Goal: Answer question/provide support

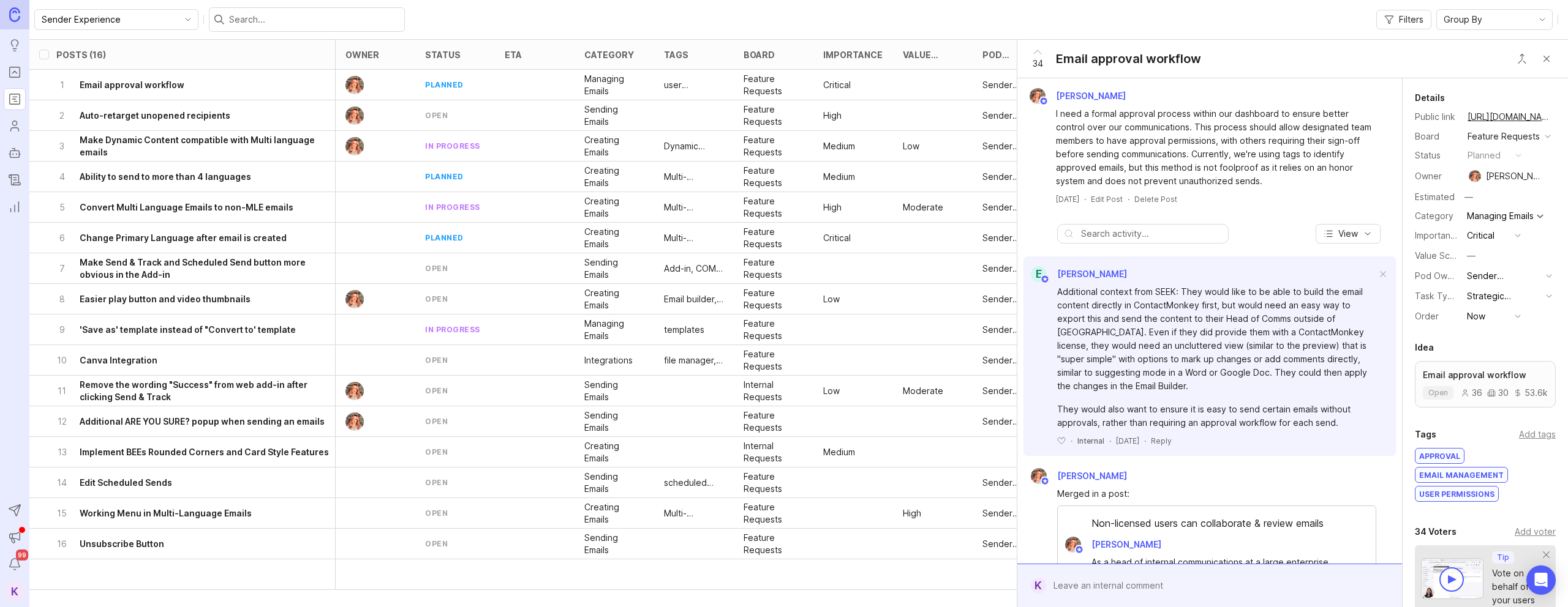
scroll to position [1183, 0]
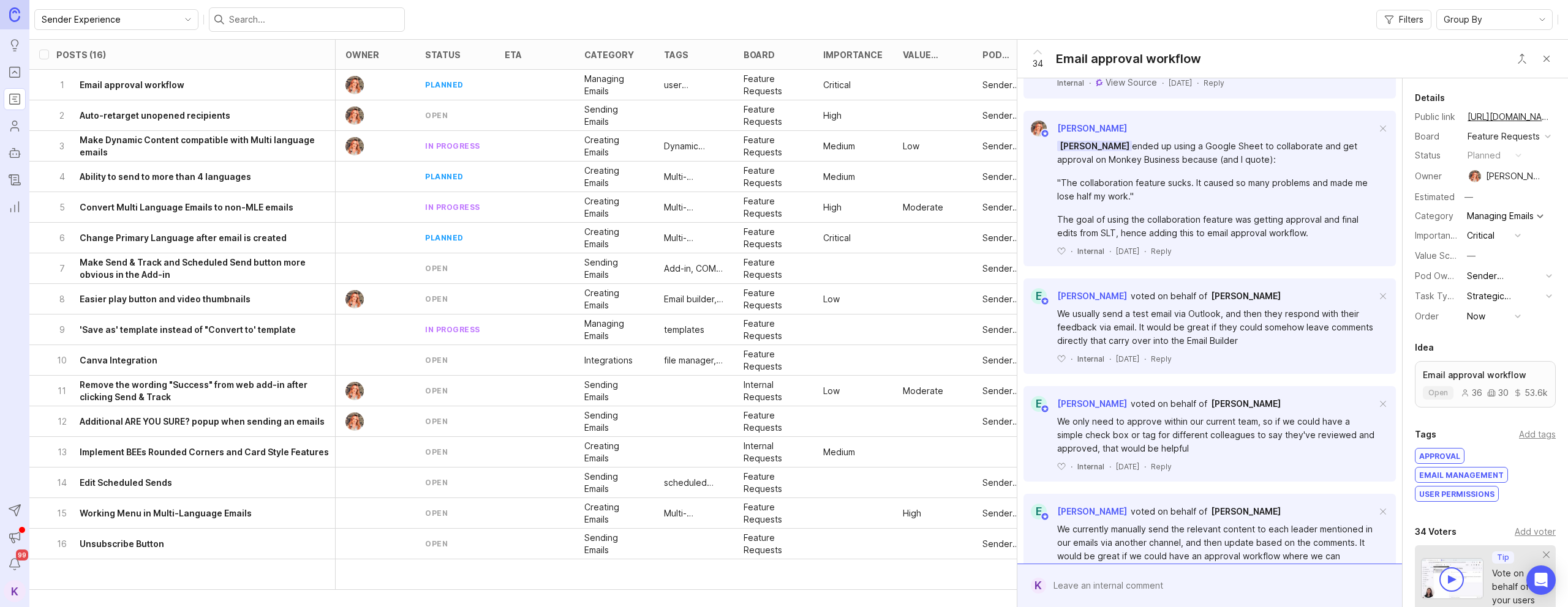
click at [184, 116] on h6 "Auto-retarget unopened recipients" at bounding box center [154, 116] width 151 height 12
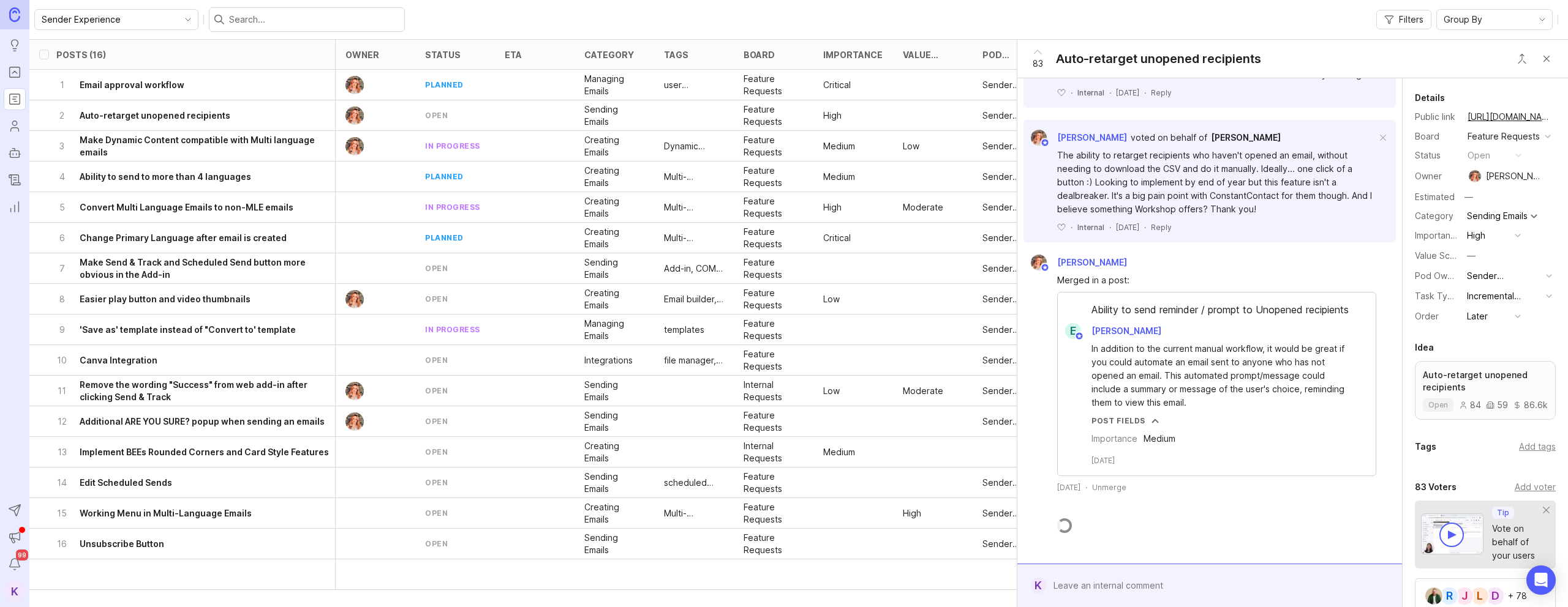
scroll to position [2467, 0]
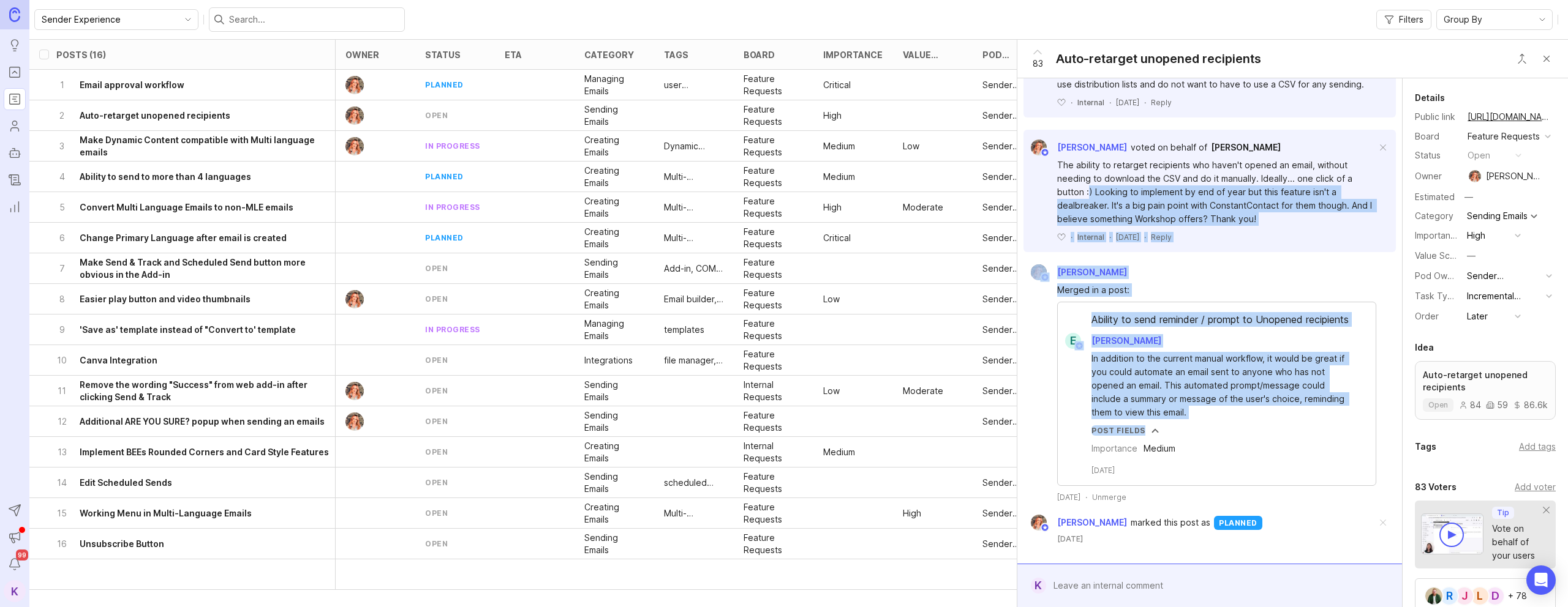
drag, startPoint x: 1207, startPoint y: 423, endPoint x: 1089, endPoint y: 169, distance: 280.1
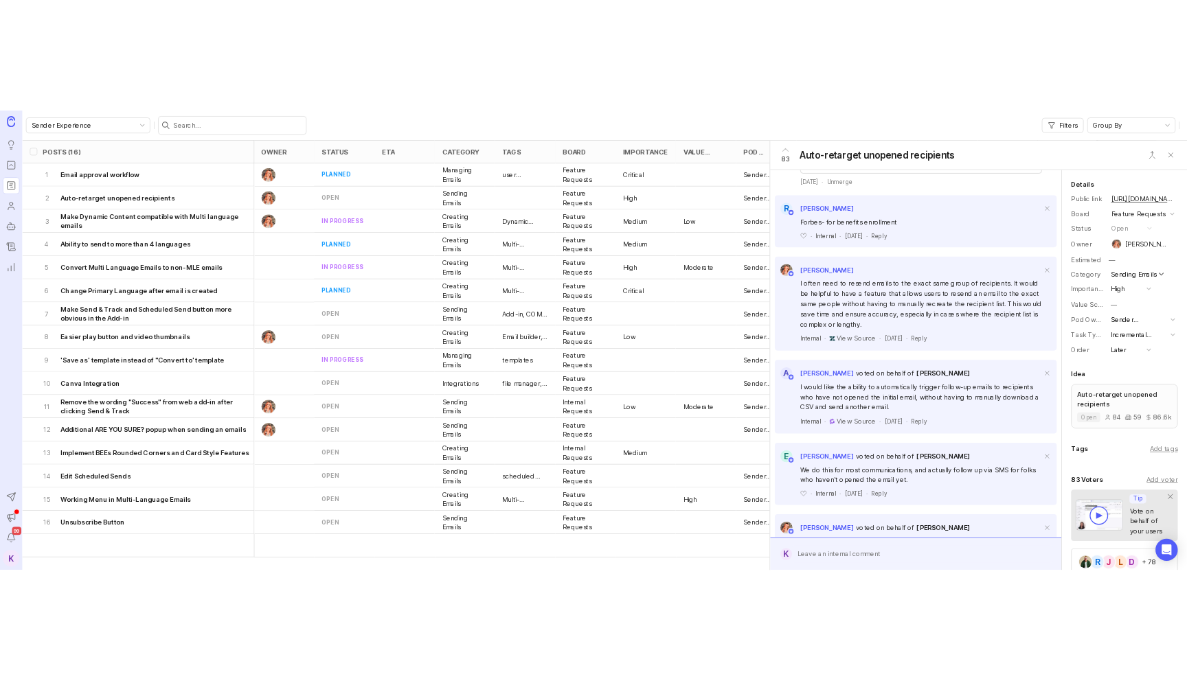
scroll to position [0, 0]
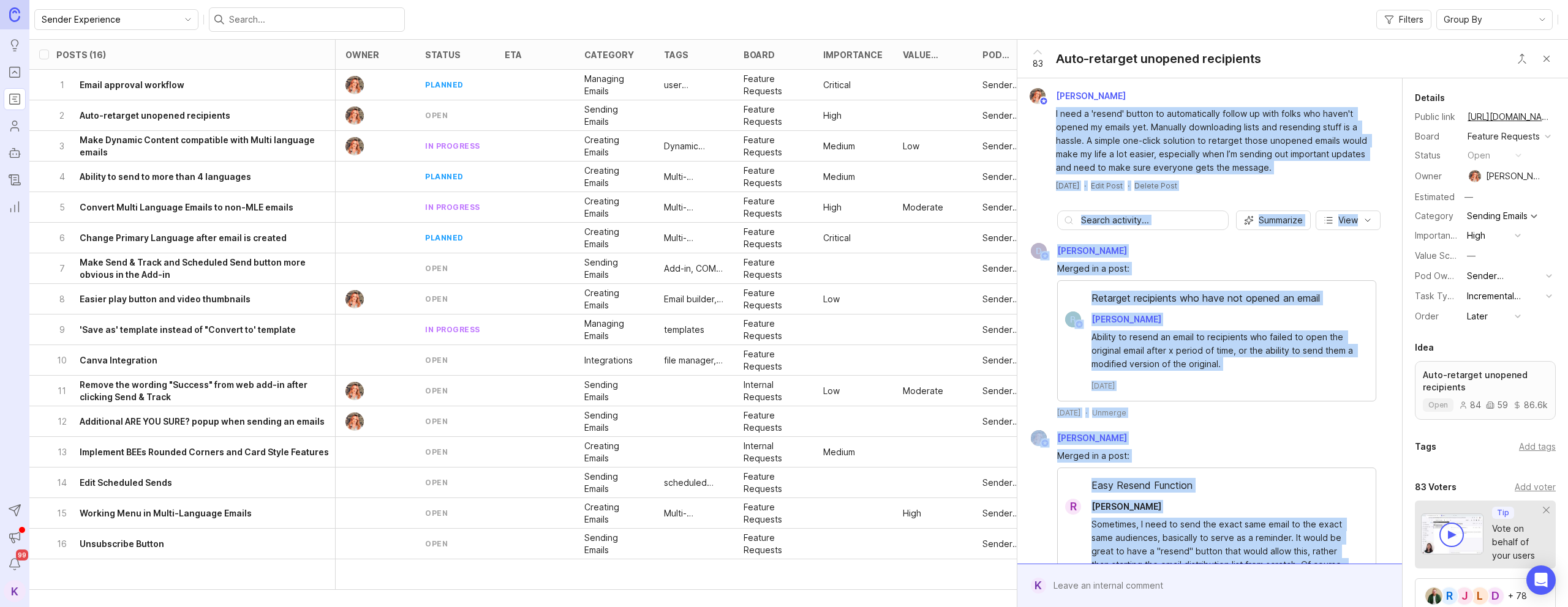
click at [1053, 113] on div "I need a 'resend' button to automatically follow up with folks who haven't open…" at bounding box center [1209, 139] width 375 height 70
copy div "L ipsu d 'sitame' consec ad elitseddoeius tempor in utla etdol mag aliqu'e admi…"
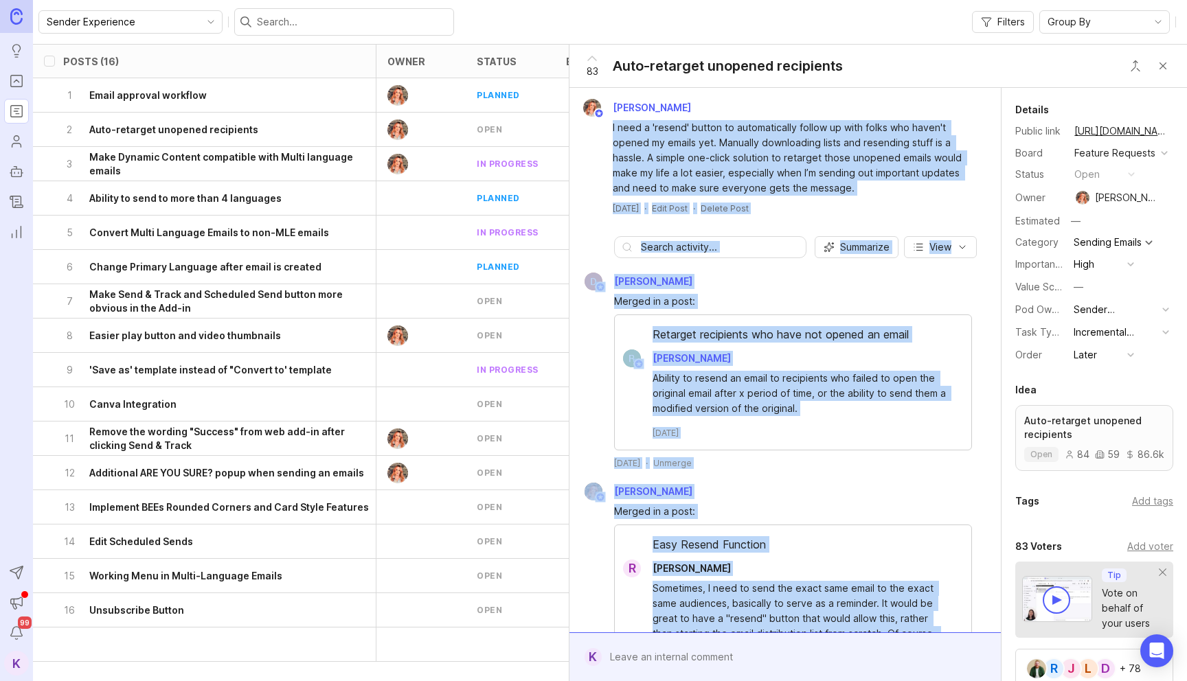
click at [578, 284] on div at bounding box center [593, 282] width 34 height 18
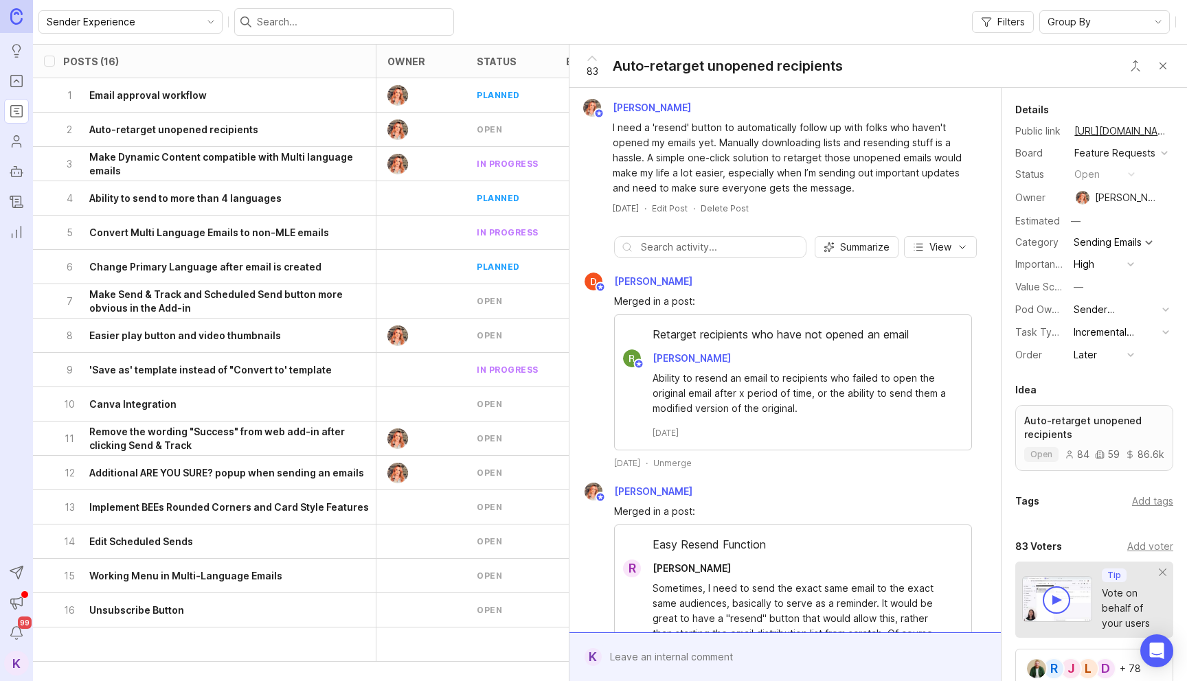
click at [611, 128] on div "I need a 'resend' button to automatically follow up with folks who haven't open…" at bounding box center [785, 156] width 420 height 79
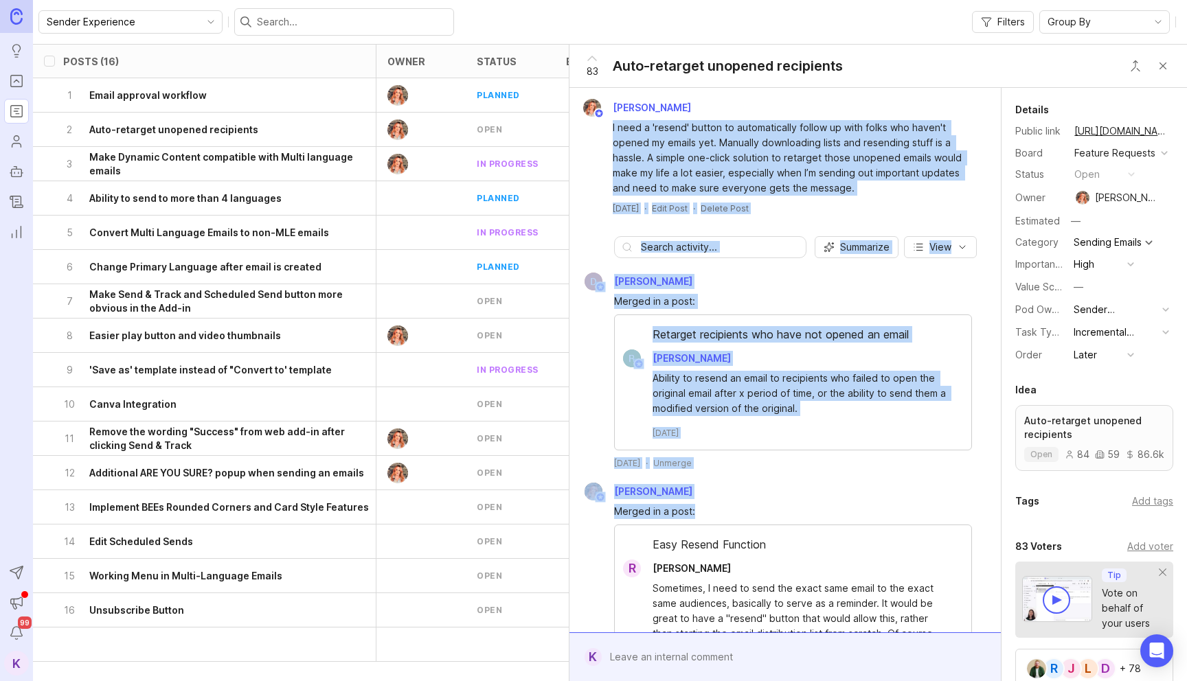
drag, startPoint x: 608, startPoint y: 127, endPoint x: 807, endPoint y: 558, distance: 474.1
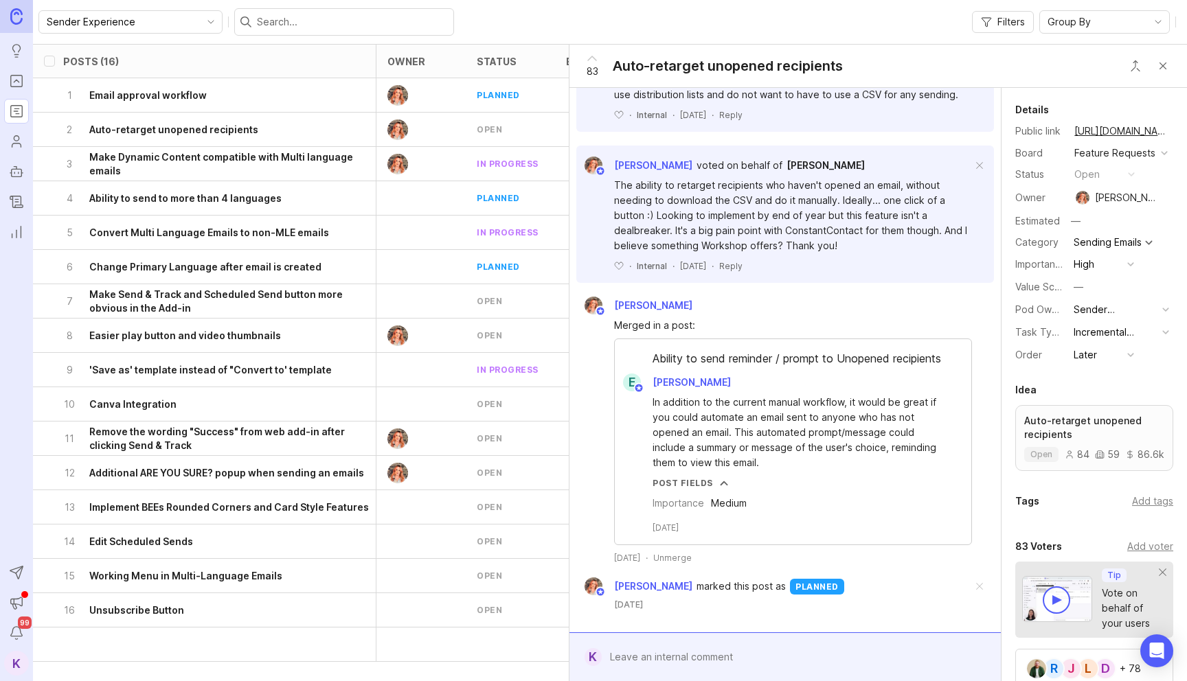
scroll to position [2768, 0]
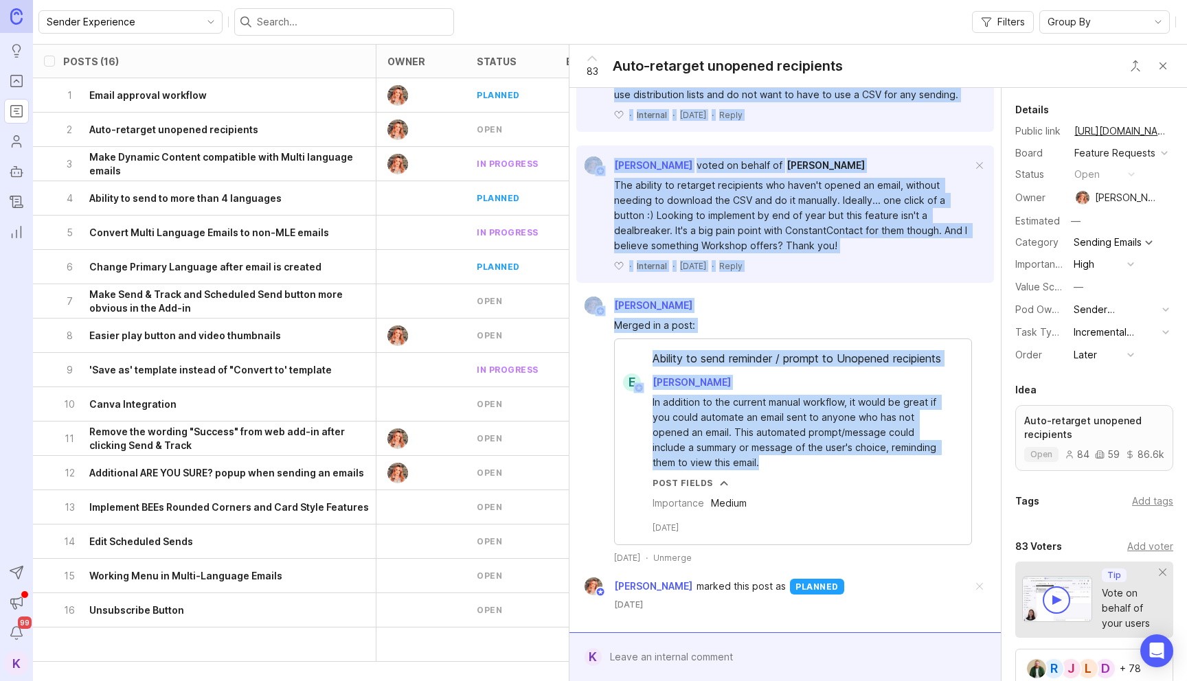
click at [775, 461] on div "In addition to the current manual workflow, it would be great if you could auto…" at bounding box center [800, 433] width 297 height 76
copy div "L ipsu d 'sitame' consec ad elitseddoeius tempor in utla etdol mag aliqu'e admi…"
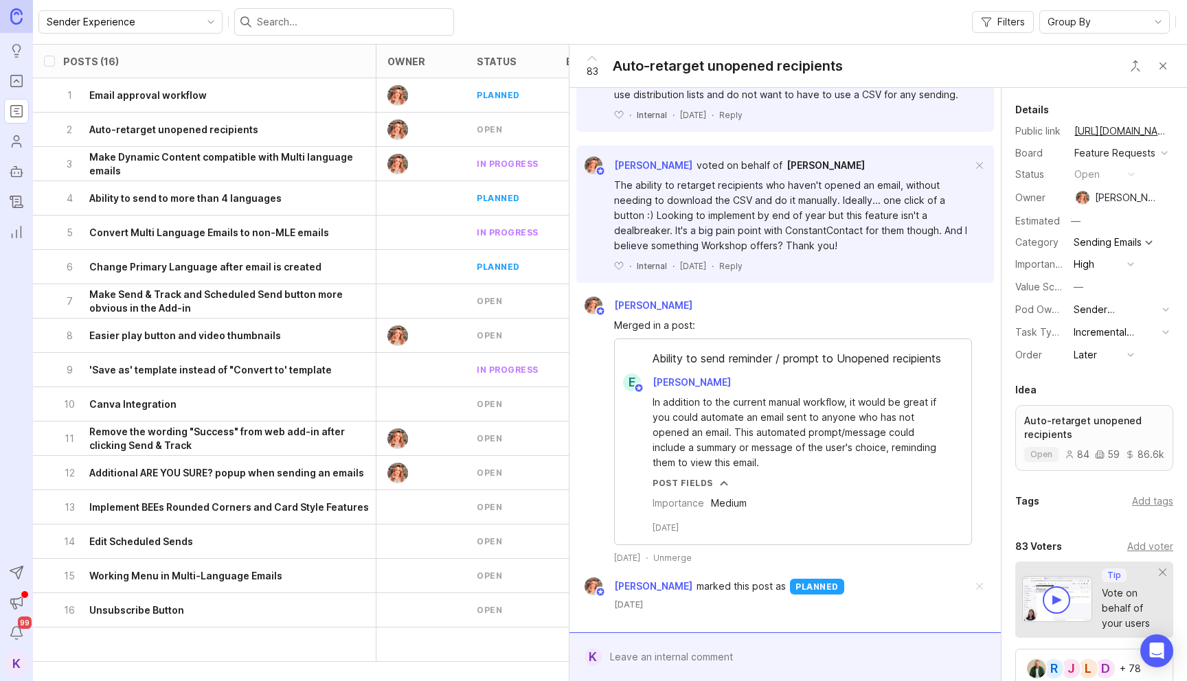
click at [780, 350] on div "Ability to send reminder / prompt to Unopened recipients" at bounding box center [793, 361] width 356 height 23
